Goal: Check status: Check status

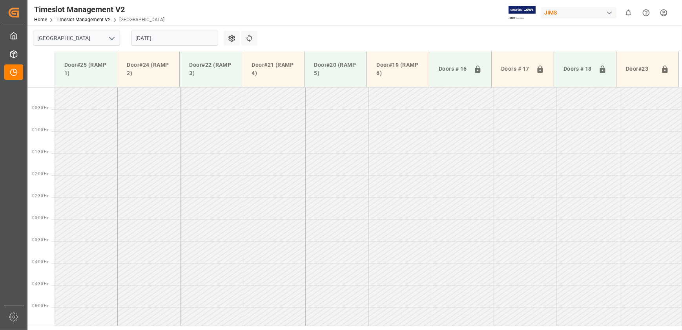
scroll to position [530, 0]
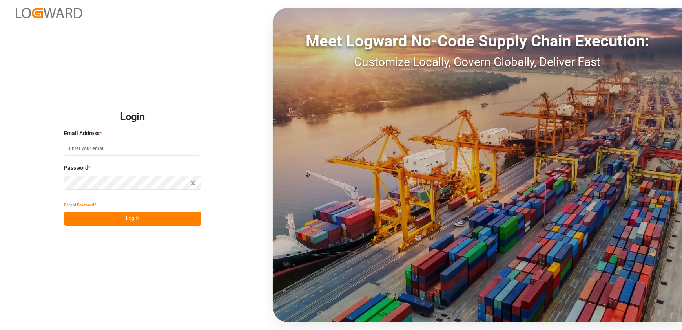
click at [119, 147] on input at bounding box center [132, 149] width 137 height 14
type input "[EMAIL_ADDRESS][DOMAIN_NAME]"
click at [124, 217] on button "Log In" at bounding box center [132, 219] width 137 height 14
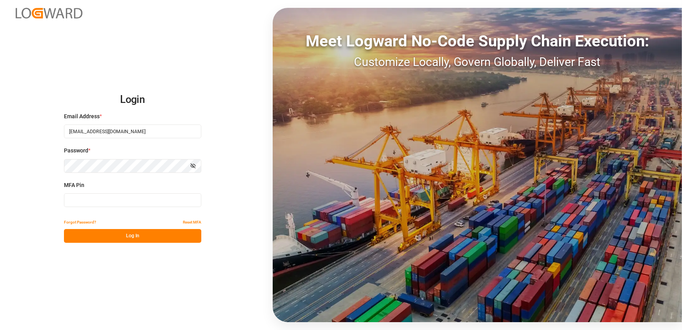
click at [124, 236] on button "Log In" at bounding box center [132, 236] width 137 height 14
click at [118, 203] on input at bounding box center [132, 200] width 137 height 14
type input "308250"
click at [141, 234] on button "Log In" at bounding box center [132, 236] width 137 height 14
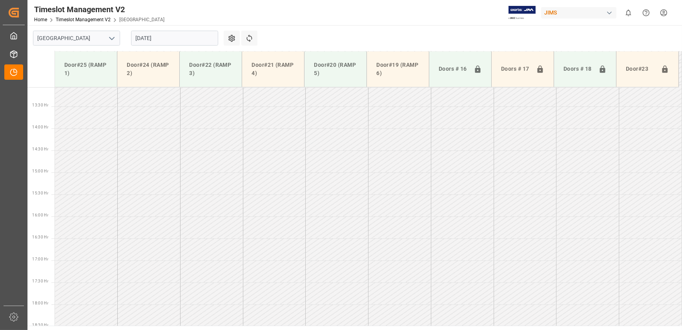
scroll to position [360, 0]
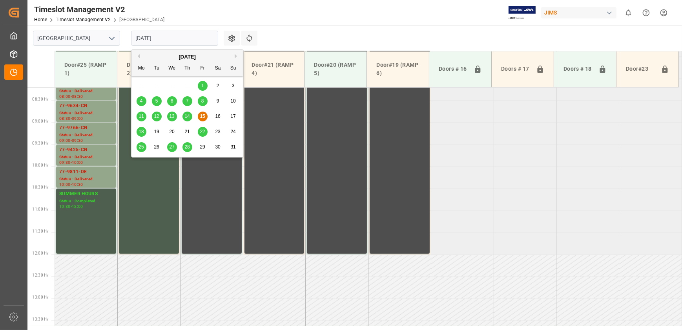
click at [150, 37] on input "[DATE]" at bounding box center [174, 38] width 87 height 15
click at [142, 132] on span "18" at bounding box center [141, 131] width 5 height 5
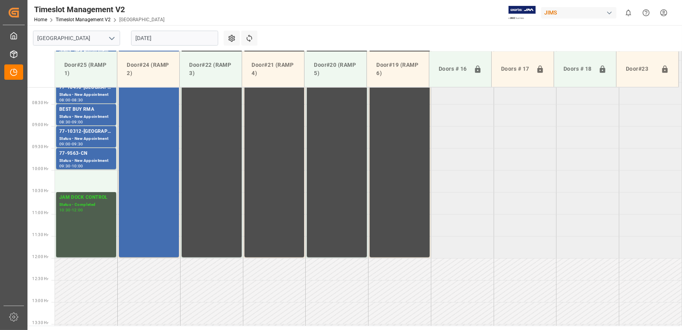
scroll to position [214, 0]
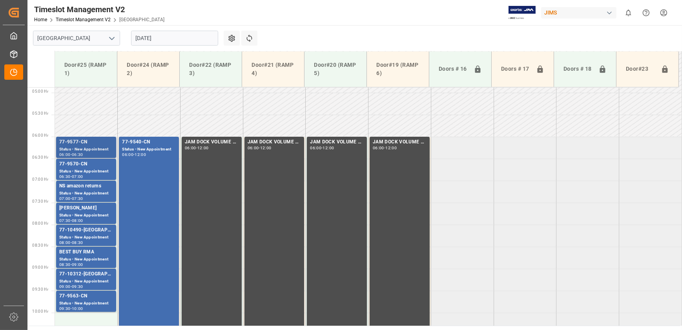
click at [98, 144] on div "77-9577-CN" at bounding box center [86, 142] width 54 height 8
click at [101, 167] on div "77-9570-CN" at bounding box center [86, 164] width 54 height 8
click at [98, 236] on div "Status - New Appointment" at bounding box center [86, 237] width 54 height 7
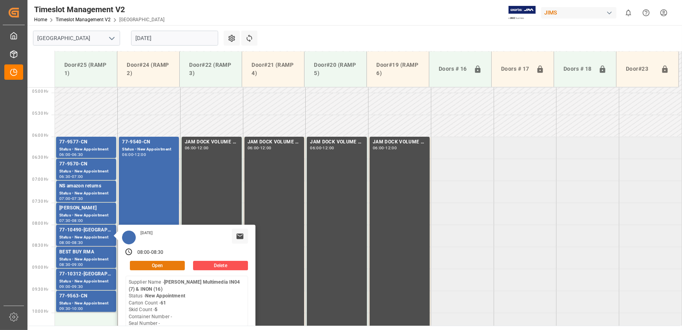
click at [169, 262] on button "Open" at bounding box center [157, 265] width 55 height 9
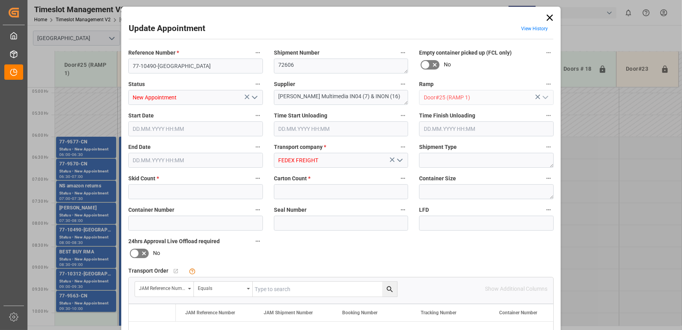
type input "5"
type input "61"
type input "[DATE] 08:00"
type input "[DATE] 08:30"
type input "[DATE] 12:51"
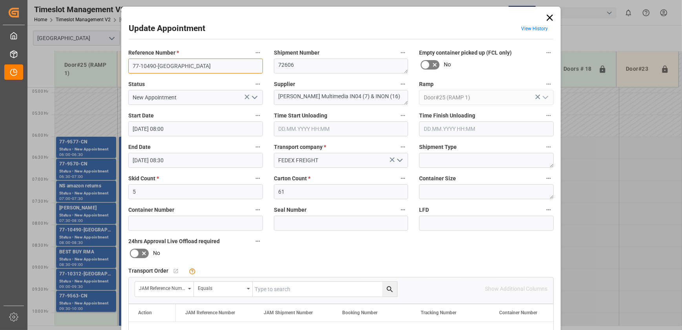
click at [179, 64] on input "77-10490-[GEOGRAPHIC_DATA]" at bounding box center [195, 65] width 135 height 15
drag, startPoint x: 547, startPoint y: 14, endPoint x: 545, endPoint y: 22, distance: 8.5
click at [547, 14] on icon at bounding box center [550, 17] width 11 height 11
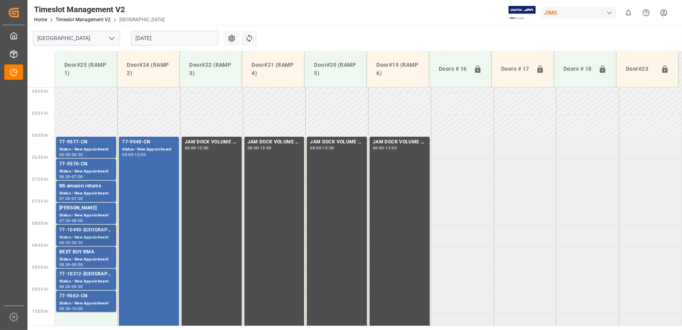
click at [100, 235] on div "Status - New Appointment" at bounding box center [86, 237] width 54 height 7
click at [82, 276] on div "77-10312-[GEOGRAPHIC_DATA]" at bounding box center [86, 274] width 54 height 8
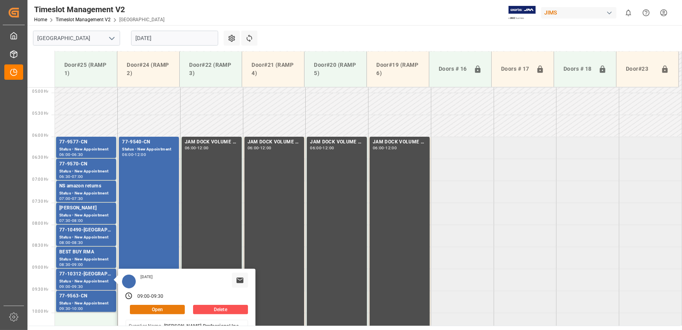
click at [155, 307] on button "Open" at bounding box center [157, 309] width 55 height 9
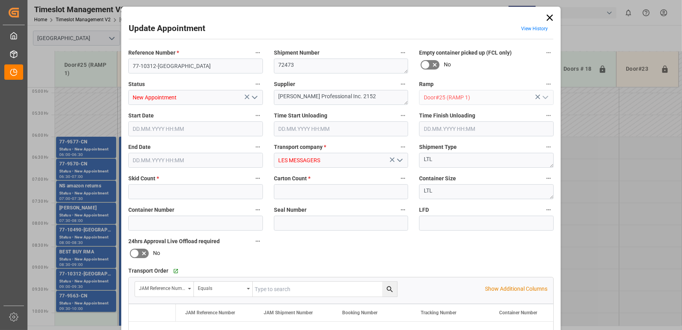
type input "1"
type input "[DATE] 09:00"
type input "[DATE] 09:30"
type input "[DATE] 17:42"
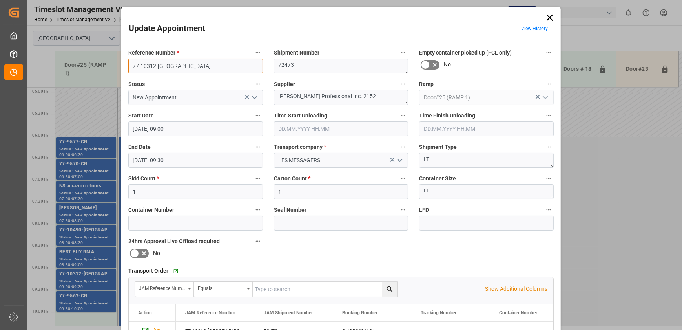
drag, startPoint x: 170, startPoint y: 66, endPoint x: 81, endPoint y: 66, distance: 88.7
click at [81, 66] on div "Update Appointment View History Reference Number * 77-10312-DK Shipment Number …" at bounding box center [341, 165] width 682 height 330
click at [545, 16] on icon at bounding box center [550, 17] width 11 height 11
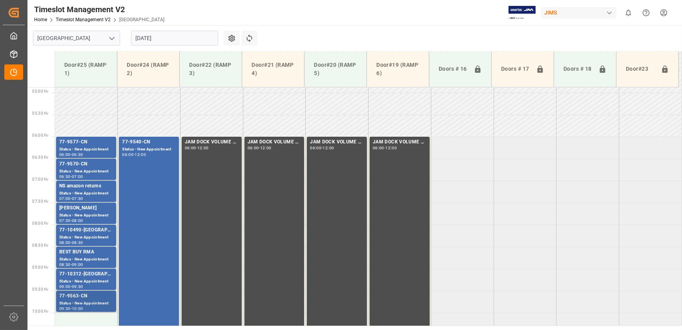
click at [78, 300] on div "Status - New Appointment" at bounding box center [86, 303] width 54 height 7
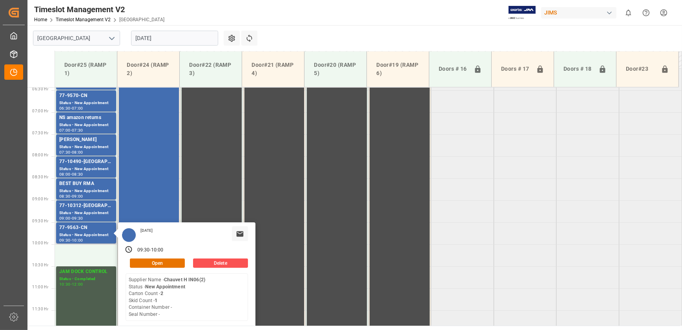
scroll to position [286, 0]
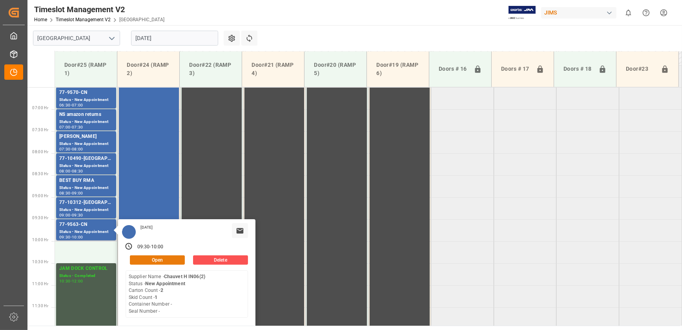
click at [166, 261] on button "Open" at bounding box center [157, 259] width 55 height 9
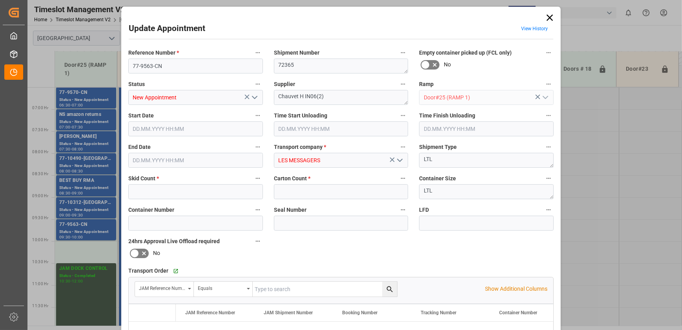
type input "1"
type input "2"
type input "[DATE] 09:30"
type input "[DATE] 10:00"
type input "[DATE] 17:45"
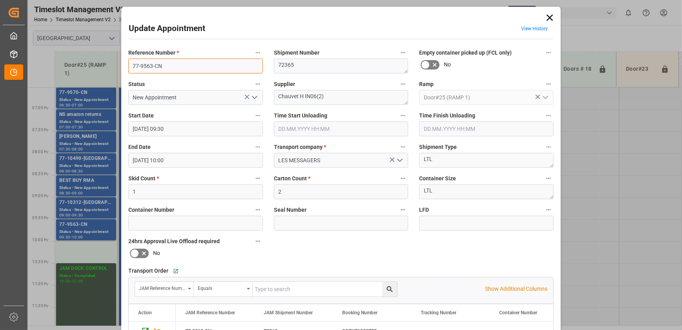
click at [169, 60] on input "77-9563-CN" at bounding box center [195, 65] width 135 height 15
click at [550, 16] on icon at bounding box center [550, 18] width 6 height 6
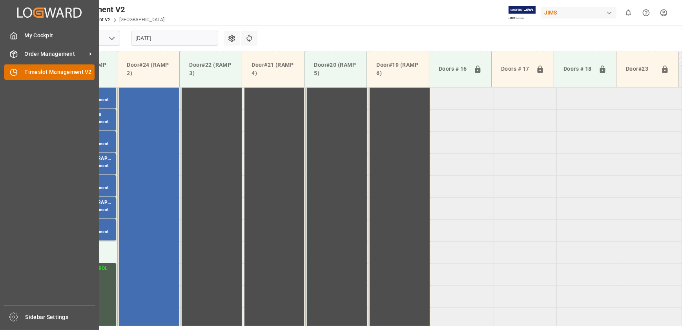
click at [23, 73] on div "Timeslot Management V2 Timeslot Management V2" at bounding box center [49, 71] width 90 height 15
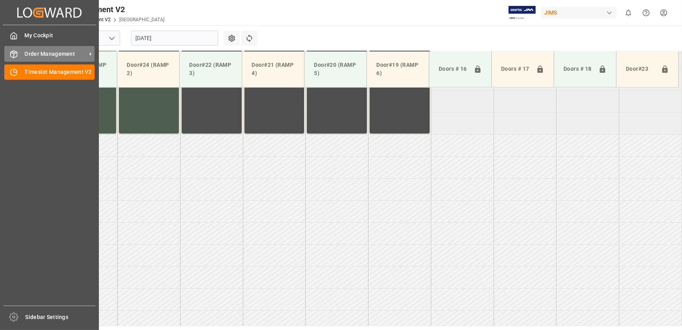
click at [25, 54] on span "Order Management" at bounding box center [56, 54] width 62 height 8
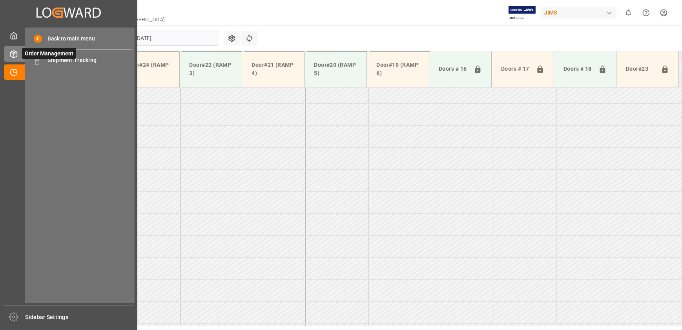
scroll to position [574, 0]
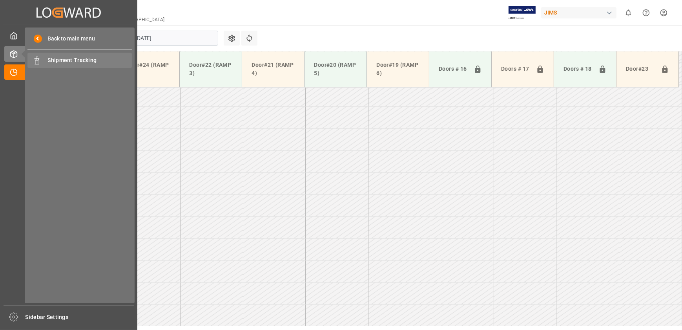
click at [56, 63] on span "Shipment Tracking" at bounding box center [90, 60] width 84 height 8
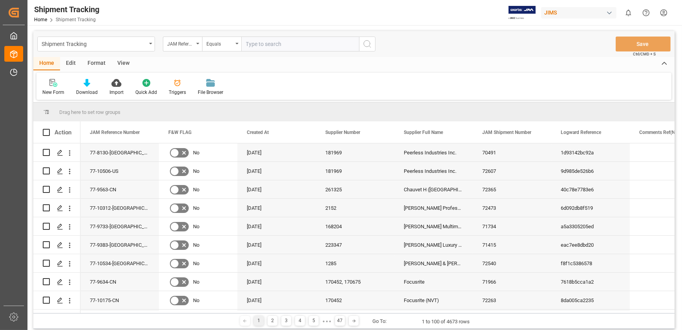
click at [276, 46] on input "text" at bounding box center [300, 44] width 118 height 15
click at [199, 41] on div "JAM Reference Number" at bounding box center [182, 44] width 39 height 15
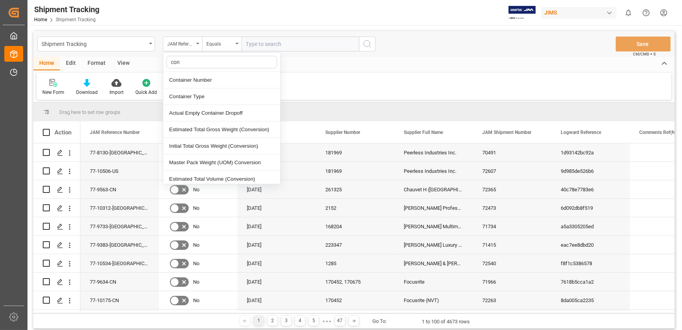
type input "cont"
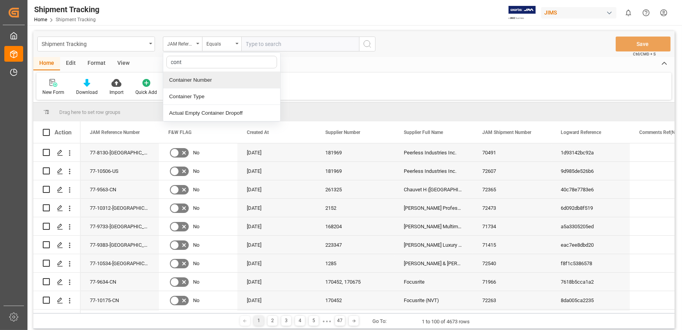
click at [201, 80] on div "Container Number" at bounding box center [221, 80] width 117 height 16
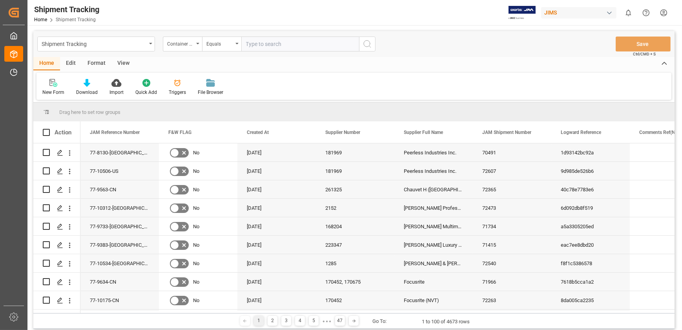
click at [286, 45] on input "text" at bounding box center [300, 44] width 118 height 15
paste input "Hi [PERSON_NAME]; This (are) a [PERSON_NAME] container(s). Please coordinate de…"
type input "Hi [PERSON_NAME]; This (are) a [PERSON_NAME] container(s). Please coordinate de…"
click at [278, 47] on input "text" at bounding box center [300, 44] width 118 height 15
paste input "TXGU6582252"
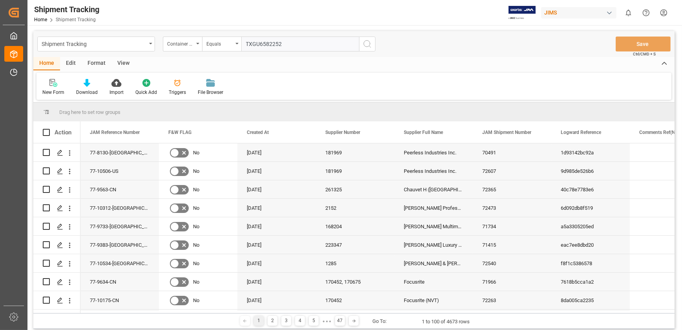
type input "TXGU6582252"
click at [365, 44] on icon "search button" at bounding box center [367, 43] width 9 height 9
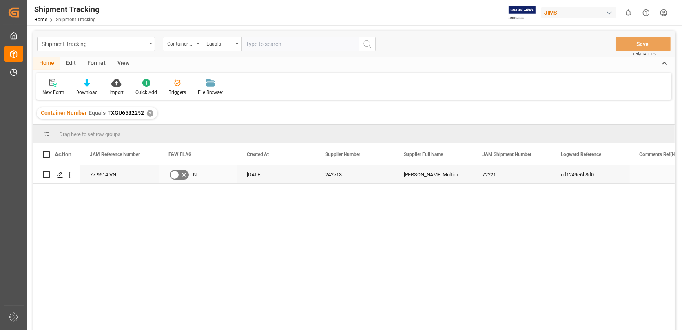
click at [102, 176] on div "77-9614-VN" at bounding box center [119, 174] width 79 height 18
click at [119, 63] on div "View" at bounding box center [123, 63] width 24 height 13
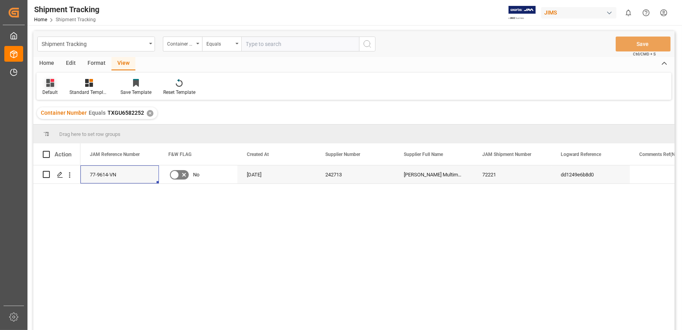
click at [52, 86] on icon at bounding box center [50, 83] width 8 height 8
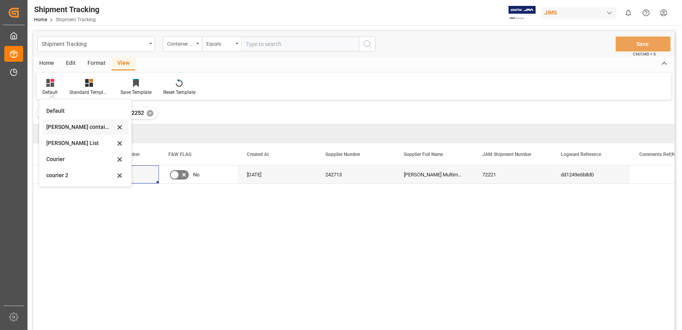
click at [73, 127] on div "[PERSON_NAME] containers" at bounding box center [80, 127] width 69 height 8
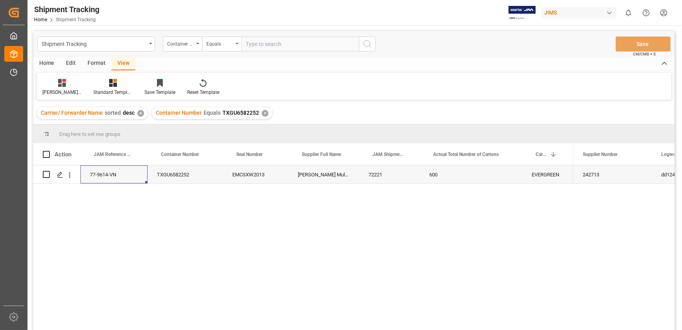
click at [117, 176] on div "77-9614-VN" at bounding box center [113, 174] width 67 height 18
click at [168, 173] on div "TXGU6582252" at bounding box center [185, 174] width 75 height 18
click at [252, 177] on div "EMCSXW2013" at bounding box center [256, 174] width 66 height 18
click at [97, 176] on div "77-9614-VN" at bounding box center [113, 174] width 67 height 18
click at [383, 177] on div "72221" at bounding box center [389, 174] width 61 height 18
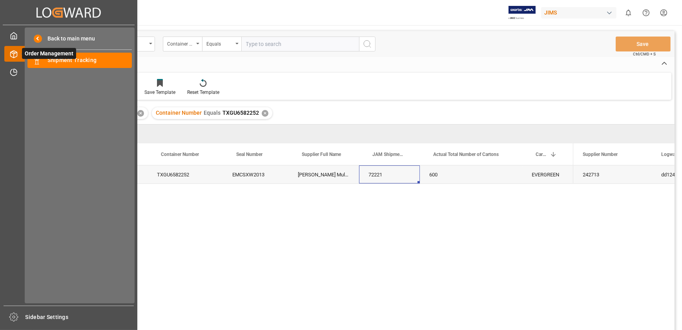
click at [22, 55] on span "Order Management" at bounding box center [49, 53] width 54 height 11
click at [54, 60] on span "Shipment Tracking" at bounding box center [90, 60] width 84 height 8
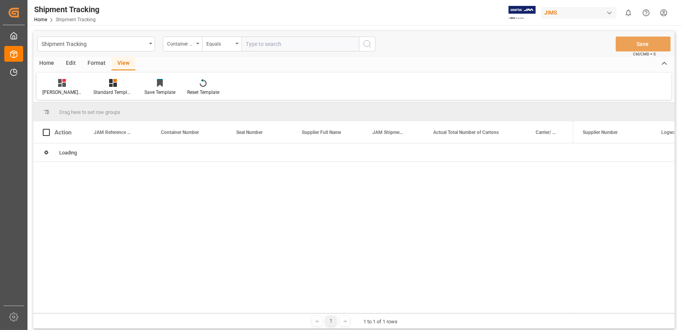
click at [275, 44] on input "text" at bounding box center [300, 44] width 118 height 15
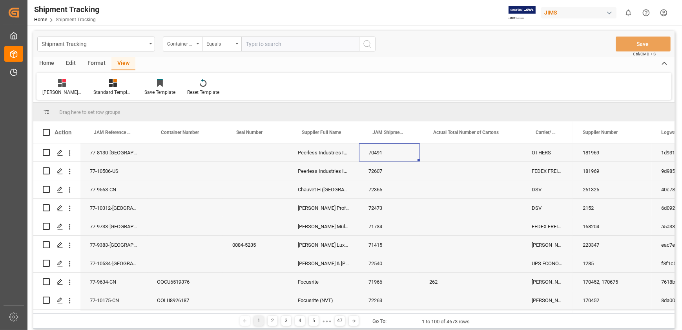
paste input "EITU1930690"
type input "EITU1930690"
click at [367, 43] on icon "search button" at bounding box center [367, 43] width 9 height 9
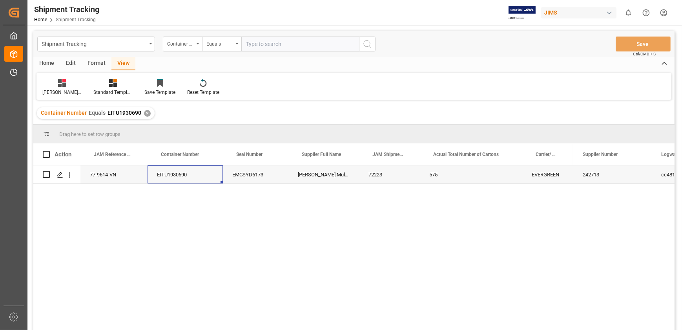
click at [166, 171] on div "EITU1930690" at bounding box center [185, 174] width 75 height 18
click at [245, 179] on div "EMCSYD6173" at bounding box center [256, 174] width 66 height 18
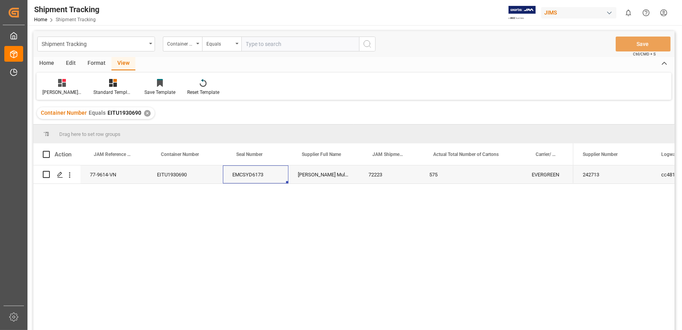
click at [245, 179] on div "EMCSYD6173" at bounding box center [256, 174] width 66 height 18
click at [260, 206] on div "77-9614-VN EITU1930690 EMCSYD6173 [PERSON_NAME] Multimedia [GEOGRAPHIC_DATA] 72…" at bounding box center [353, 248] width 641 height 167
click at [252, 170] on div "EMCSYD6173" at bounding box center [256, 174] width 66 height 18
click at [224, 243] on div "77-9614-VN EITU1930690 EMCSYD6173 [PERSON_NAME] Multimedia [GEOGRAPHIC_DATA] 72…" at bounding box center [353, 248] width 641 height 167
click at [379, 175] on div "72223" at bounding box center [389, 174] width 61 height 18
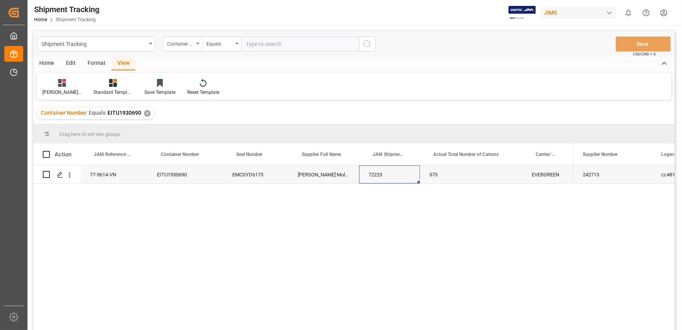
click at [103, 177] on div "77-9614-VN" at bounding box center [113, 174] width 67 height 18
click at [248, 179] on div "EMCSYD6173" at bounding box center [256, 174] width 66 height 18
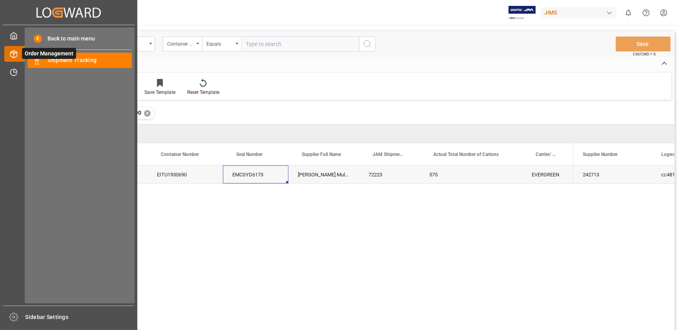
click at [14, 52] on icon at bounding box center [14, 54] width 8 height 8
click at [60, 62] on span "Shipment Tracking" at bounding box center [90, 60] width 84 height 8
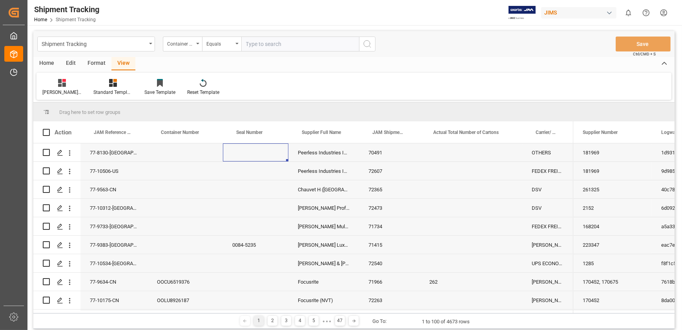
click at [288, 44] on input "text" at bounding box center [300, 44] width 118 height 15
paste input "TXGU6582252"
type input "TXGU6582252"
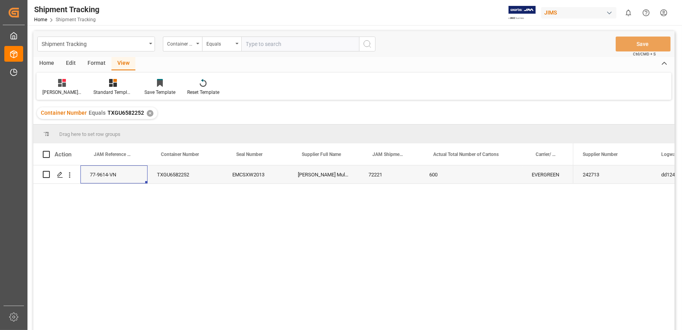
click at [110, 177] on div "77-9614-VN" at bounding box center [113, 174] width 67 height 18
click at [270, 175] on div "EMCSXW2013" at bounding box center [256, 174] width 66 height 18
drag, startPoint x: 374, startPoint y: 172, endPoint x: 382, endPoint y: 172, distance: 8.2
click at [374, 172] on div "72221" at bounding box center [389, 174] width 61 height 18
click at [465, 172] on div "600" at bounding box center [471, 174] width 102 height 18
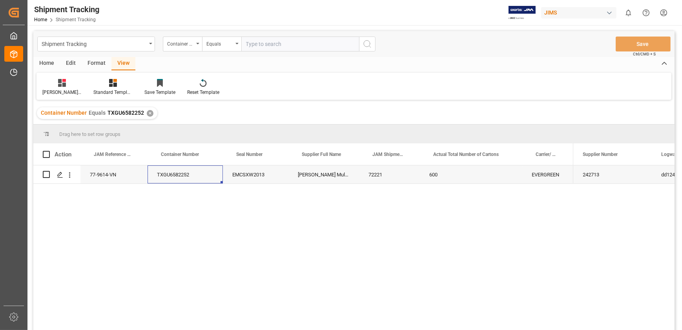
click at [173, 172] on div "TXGU6582252" at bounding box center [185, 174] width 75 height 18
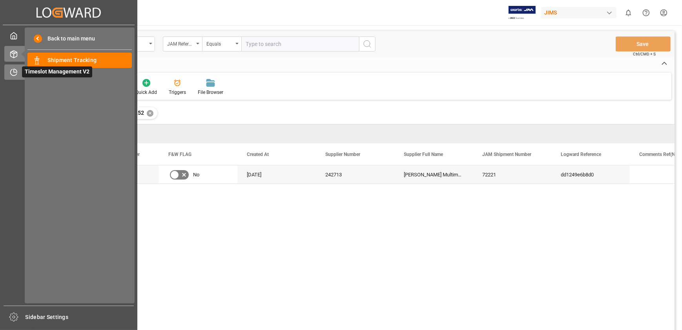
click at [7, 69] on div at bounding box center [10, 72] width 13 height 8
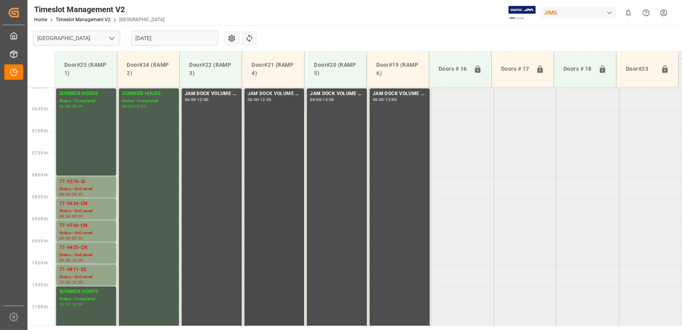
scroll to position [262, 0]
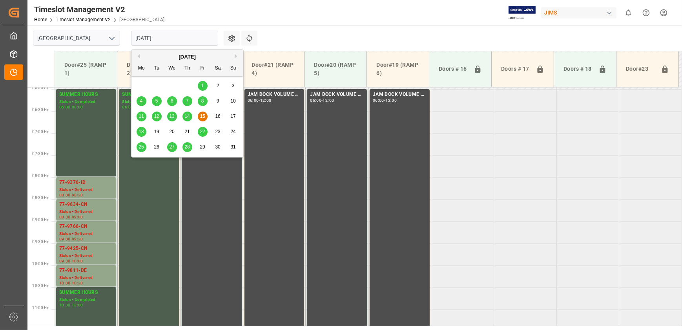
click at [188, 42] on input "[DATE]" at bounding box center [174, 38] width 87 height 15
click at [139, 130] on span "18" at bounding box center [141, 131] width 5 height 5
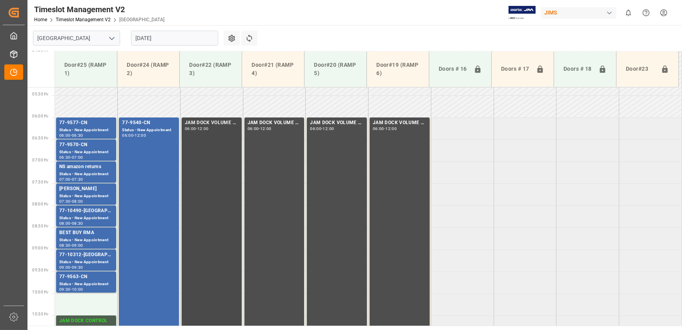
scroll to position [226, 0]
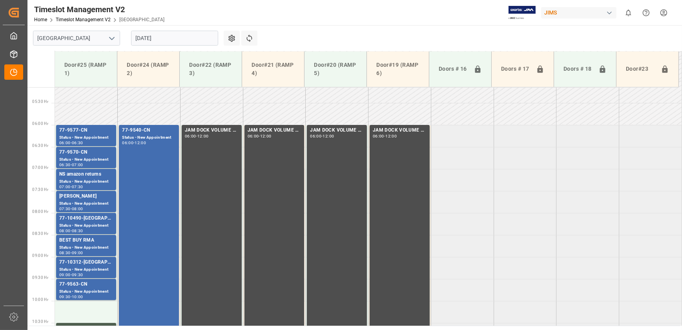
click at [166, 38] on input "[DATE]" at bounding box center [174, 38] width 87 height 15
